Goal: Information Seeking & Learning: Learn about a topic

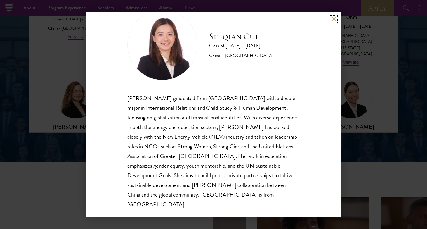
scroll to position [20, 0]
click at [332, 19] on button at bounding box center [333, 19] width 5 height 5
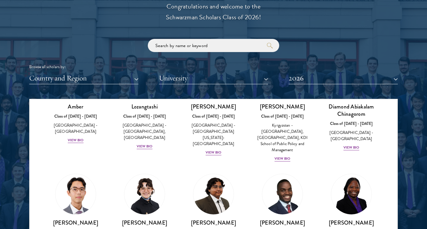
scroll to position [66, 0]
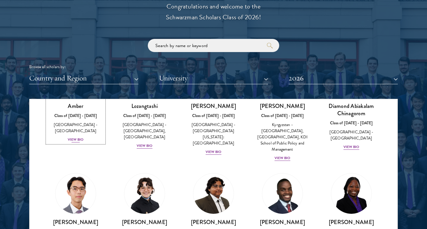
click at [81, 137] on div "View Bio" at bounding box center [76, 140] width 16 height 6
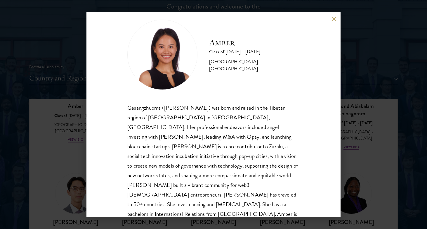
scroll to position [10, 0]
click at [331, 19] on div "Amber Class of [DATE] - [DATE] [GEOGRAPHIC_DATA] - [GEOGRAPHIC_DATA] Gesangzhuo…" at bounding box center [213, 114] width 254 height 204
click at [329, 23] on div "Amber Class of [DATE] - [DATE] [GEOGRAPHIC_DATA] - [GEOGRAPHIC_DATA] Gesangzhuo…" at bounding box center [213, 114] width 254 height 204
click at [334, 18] on button at bounding box center [333, 19] width 5 height 5
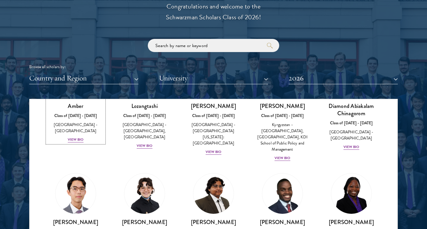
scroll to position [24, 0]
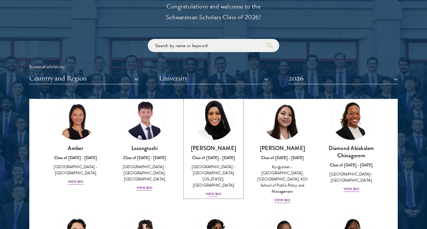
click at [213, 177] on div "[GEOGRAPHIC_DATA] - [GEOGRAPHIC_DATA][US_STATE]: [GEOGRAPHIC_DATA]" at bounding box center [213, 175] width 57 height 25
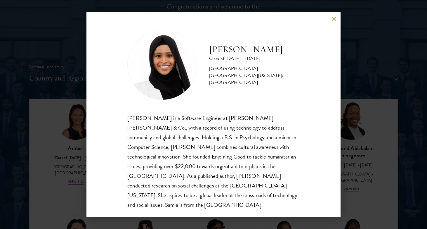
scroll to position [1, 0]
click at [333, 19] on button at bounding box center [333, 19] width 5 height 5
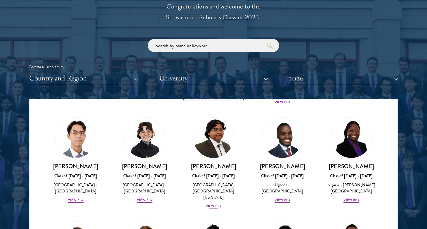
scroll to position [132, 0]
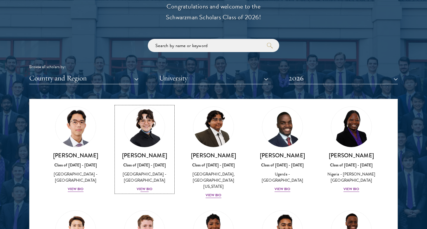
click at [149, 186] on div "View Bio" at bounding box center [145, 189] width 16 height 6
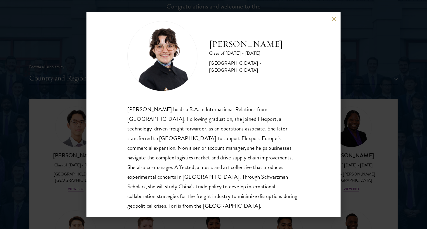
scroll to position [10, 0]
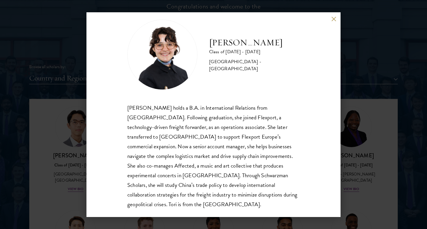
click at [334, 18] on button at bounding box center [333, 19] width 5 height 5
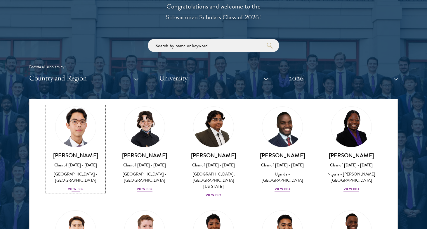
click at [76, 186] on div "View Bio" at bounding box center [76, 189] width 16 height 6
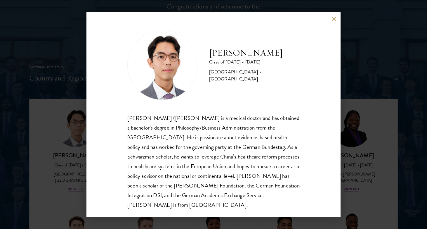
scroll to position [1, 0]
click at [332, 19] on button at bounding box center [333, 19] width 5 height 5
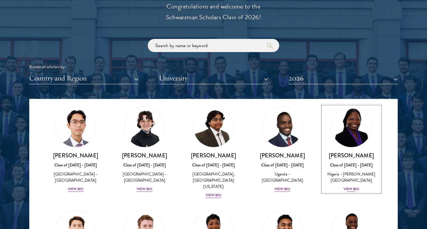
click at [354, 186] on div "View Bio" at bounding box center [351, 189] width 16 height 6
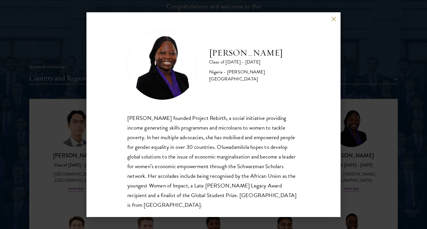
scroll to position [1, 0]
click at [376, 133] on div "[PERSON_NAME] Class of [DATE] - [DATE] [GEOGRAPHIC_DATA] - [PERSON_NAME][GEOGRA…" at bounding box center [213, 114] width 427 height 229
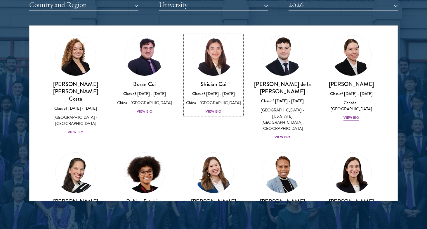
scroll to position [676, 0]
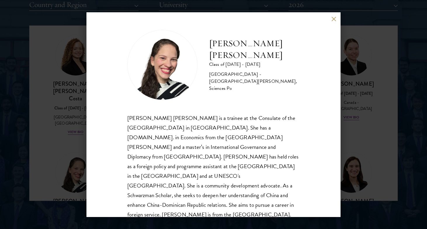
click at [339, 119] on div "[PERSON_NAME] [PERSON_NAME] Class of [DATE] - [DATE] [GEOGRAPHIC_DATA] - [GEOGR…" at bounding box center [213, 114] width 254 height 204
click at [349, 119] on div "[PERSON_NAME] [PERSON_NAME] Class of [DATE] - [DATE] [GEOGRAPHIC_DATA] - [GEOGR…" at bounding box center [213, 114] width 427 height 229
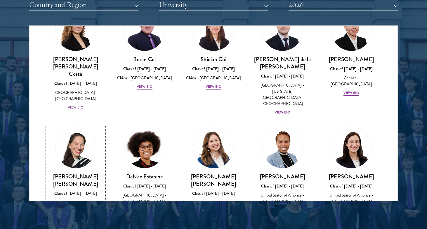
scroll to position [700, 0]
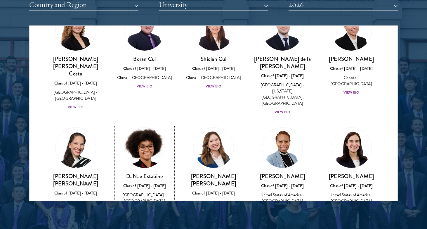
click at [146, 213] on div "View Bio" at bounding box center [145, 216] width 16 height 6
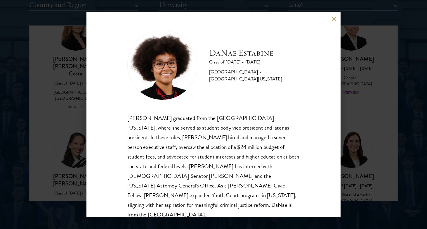
scroll to position [1, 0]
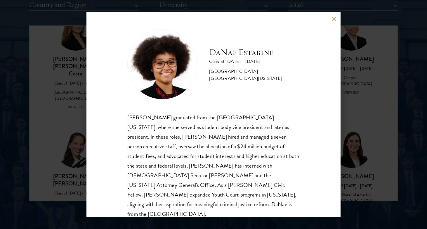
click at [357, 145] on div "[PERSON_NAME] Class of [DATE] - [DATE] [GEOGRAPHIC_DATA] - [GEOGRAPHIC_DATA][US…" at bounding box center [213, 114] width 427 height 229
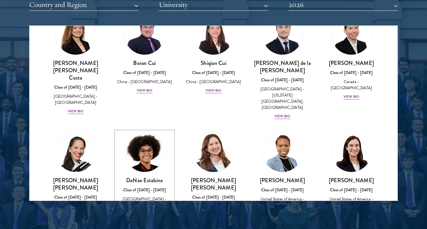
scroll to position [697, 0]
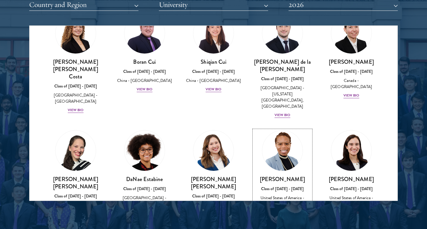
click at [286, 210] on div "View Bio" at bounding box center [282, 213] width 16 height 6
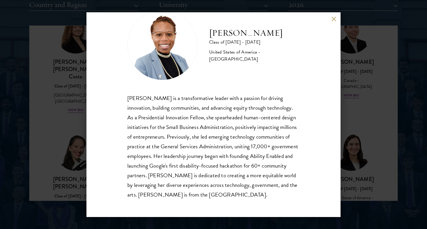
scroll to position [19, 0]
click at [373, 128] on div "[PERSON_NAME] Class of [DATE] - [DATE] [GEOGRAPHIC_DATA] - [GEOGRAPHIC_DATA] [P…" at bounding box center [213, 114] width 427 height 229
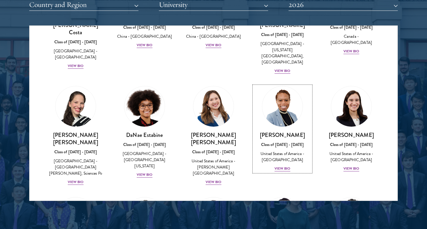
scroll to position [742, 0]
click at [211, 179] on div "View Bio" at bounding box center [214, 182] width 16 height 6
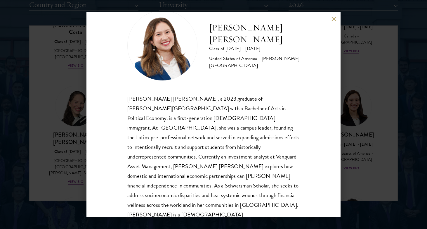
scroll to position [20, 0]
click at [349, 100] on div "[PERSON_NAME] [PERSON_NAME] Class of [DATE] - [DATE] [GEOGRAPHIC_DATA] - [PERSO…" at bounding box center [213, 114] width 427 height 229
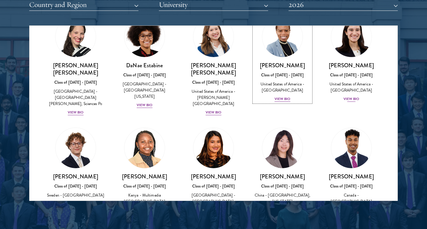
scroll to position [854, 0]
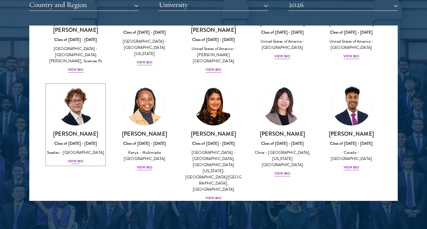
click at [76, 158] on div "View Bio" at bounding box center [76, 161] width 16 height 6
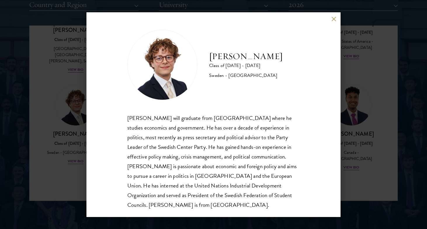
scroll to position [1, 0]
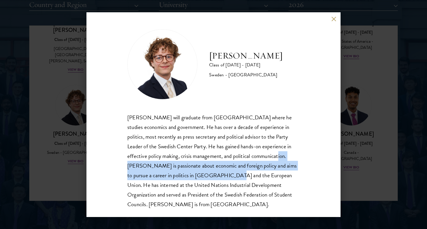
drag, startPoint x: 235, startPoint y: 155, endPoint x: 182, endPoint y: 173, distance: 55.9
click at [182, 173] on div "[PERSON_NAME] will graduate from [GEOGRAPHIC_DATA] where he studies economics a…" at bounding box center [213, 160] width 172 height 96
copy div "[PERSON_NAME] is passionate about economic and foreign policy and aims to pursu…"
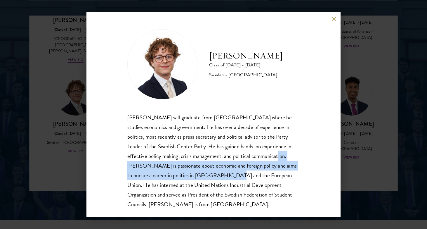
scroll to position [761, 0]
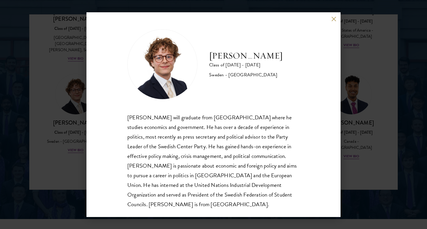
click at [364, 109] on div "[PERSON_NAME] Class of [DATE] - [DATE] [GEOGRAPHIC_DATA] - [GEOGRAPHIC_DATA] [P…" at bounding box center [213, 114] width 427 height 229
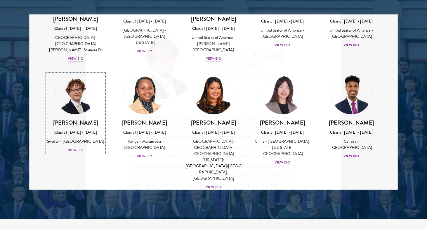
scroll to position [800, 0]
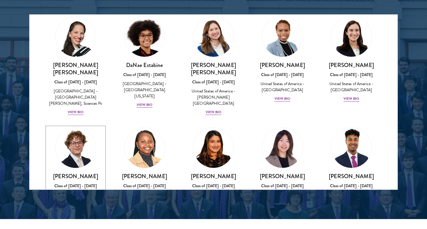
click at [80, 172] on div "[PERSON_NAME] Class of [DATE] - [DATE] [GEOGRAPHIC_DATA] - [GEOGRAPHIC_DATA] Vi…" at bounding box center [75, 189] width 57 height 34
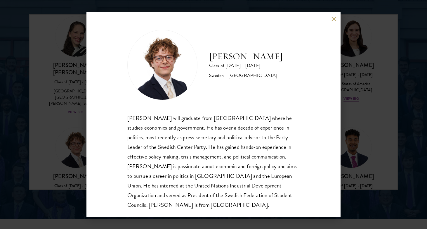
scroll to position [1, 0]
